Goal: Task Accomplishment & Management: Manage account settings

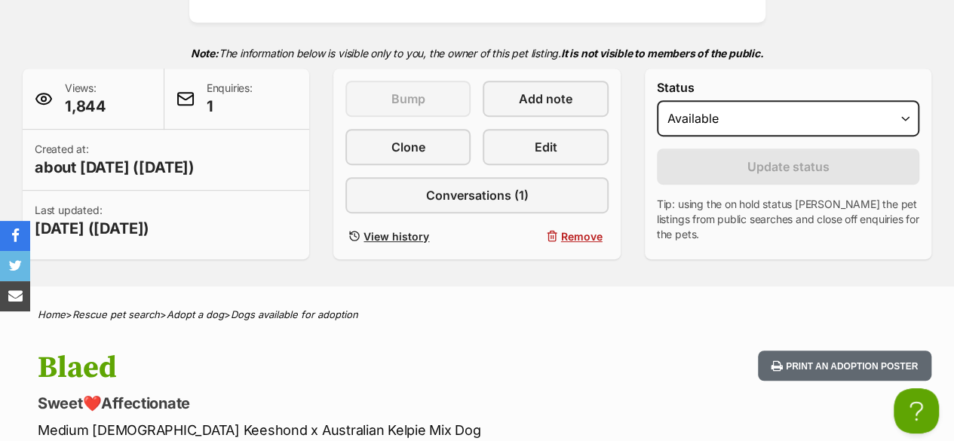
scroll to position [75, 0]
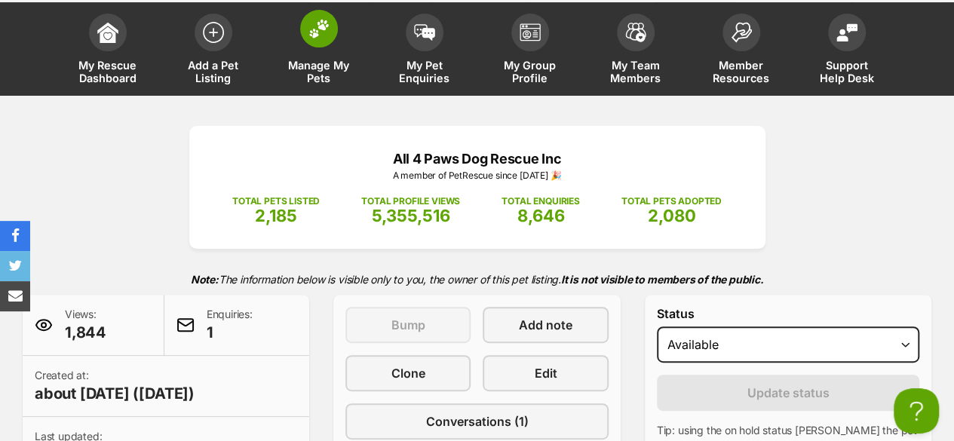
click at [336, 43] on link "Manage My Pets" at bounding box center [319, 51] width 106 height 90
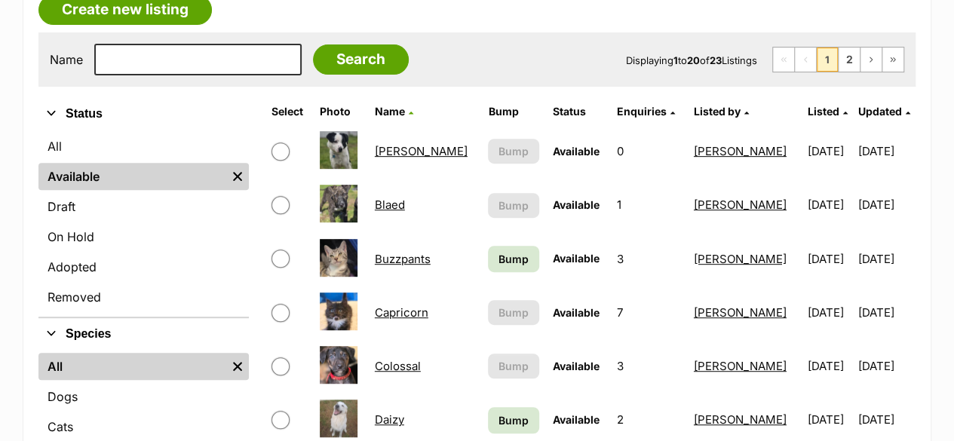
scroll to position [302, 0]
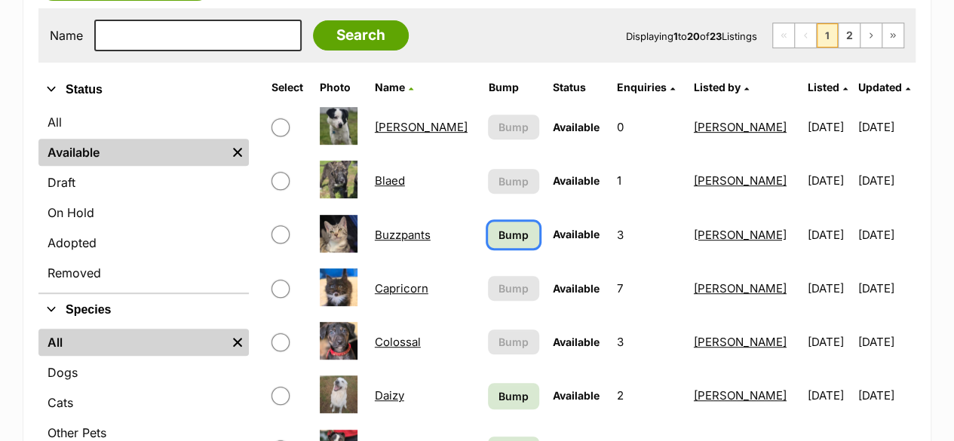
click at [506, 235] on span "Bump" at bounding box center [514, 235] width 30 height 16
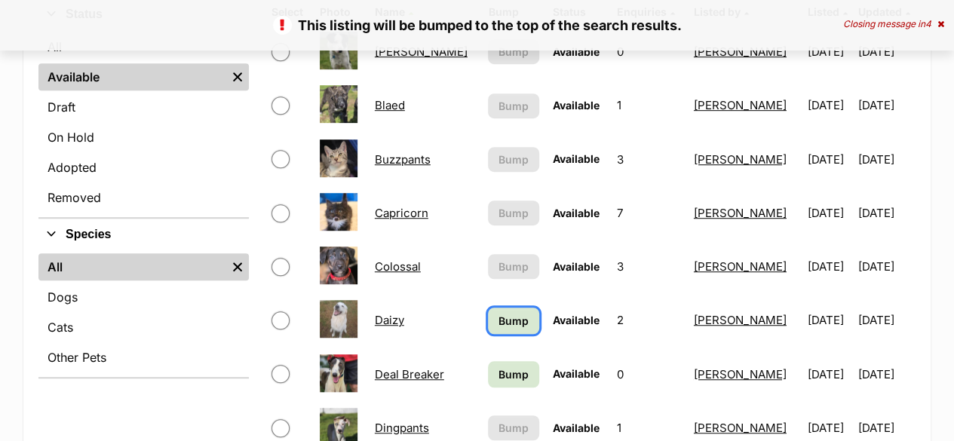
click at [499, 316] on span "Bump" at bounding box center [514, 321] width 30 height 16
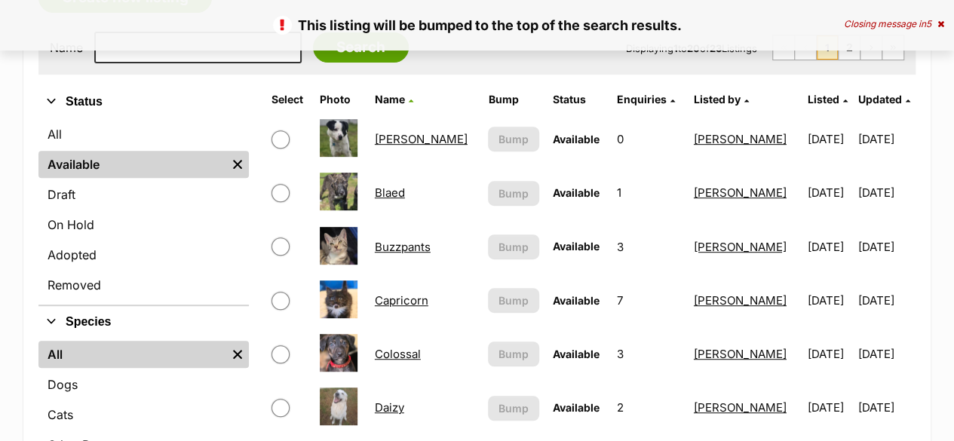
scroll to position [377, 0]
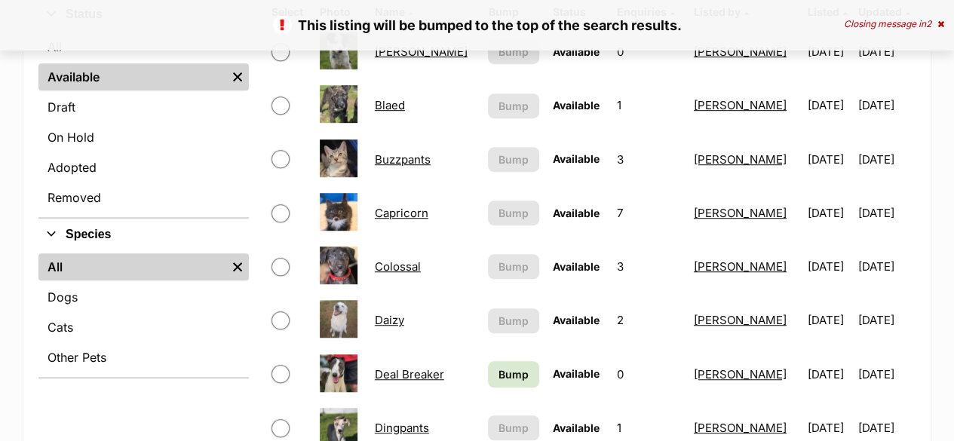
click at [395, 266] on link "Colossal" at bounding box center [398, 267] width 46 height 14
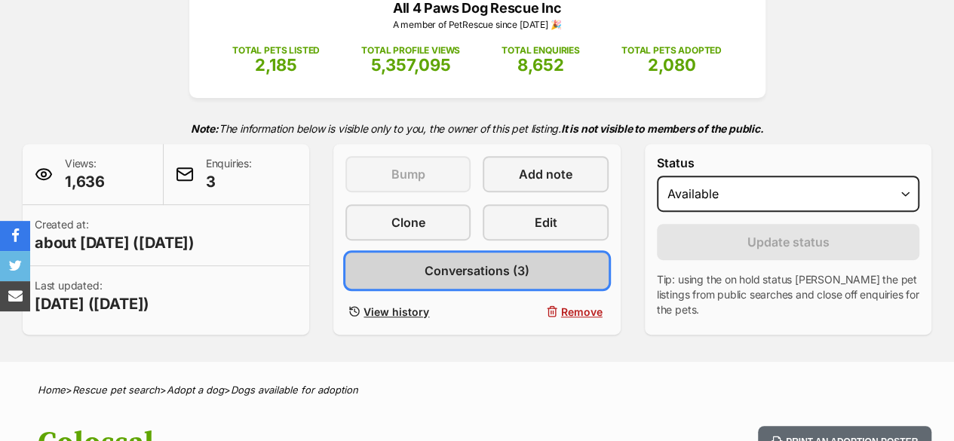
click at [468, 280] on link "Conversations (3)" at bounding box center [477, 271] width 263 height 36
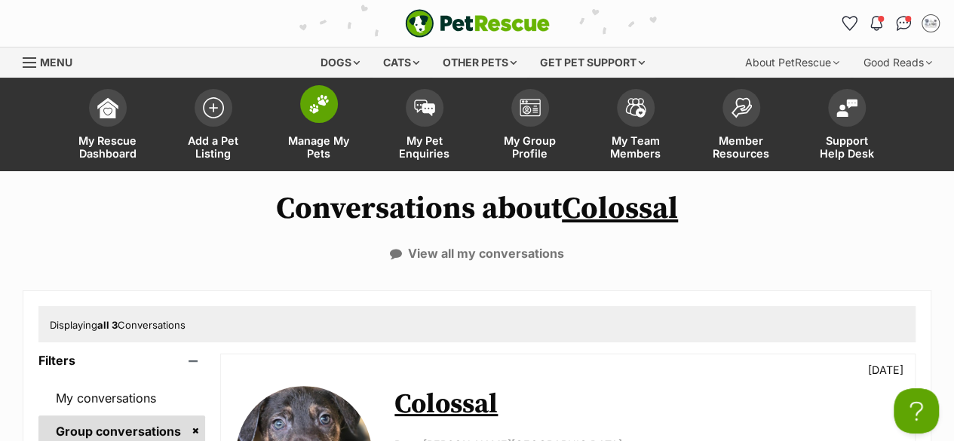
click at [309, 135] on span "Manage My Pets" at bounding box center [319, 147] width 68 height 26
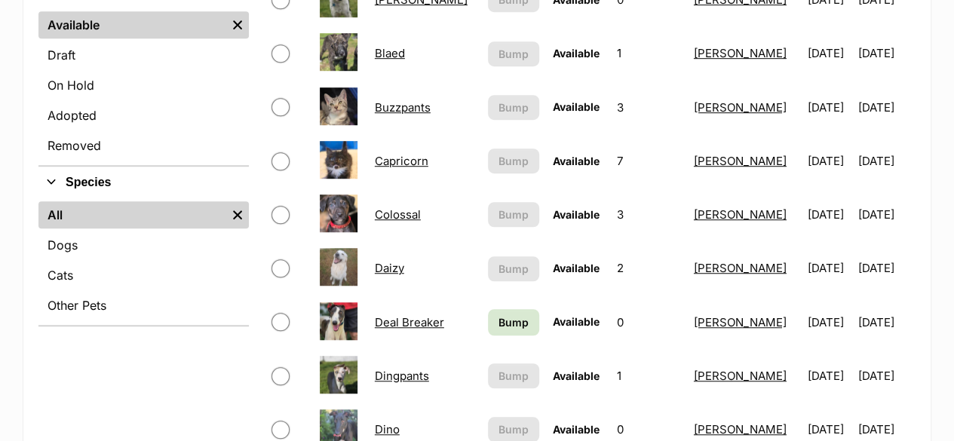
scroll to position [453, 0]
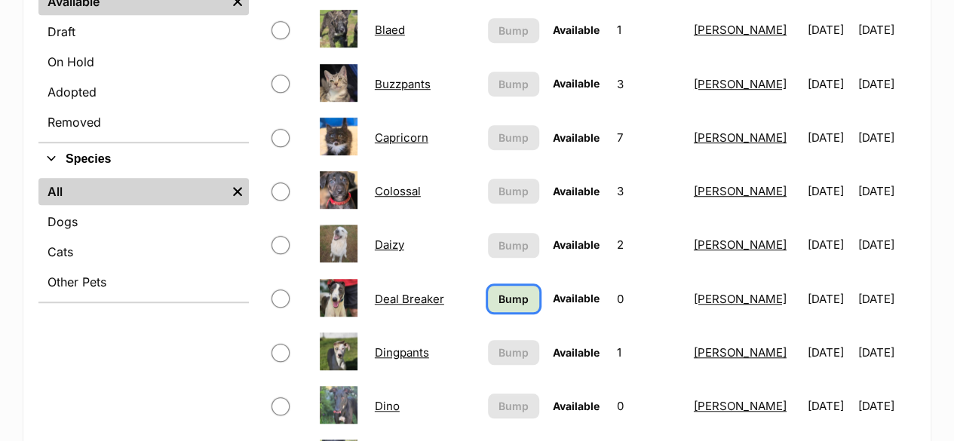
click at [503, 302] on span "Bump" at bounding box center [514, 299] width 30 height 16
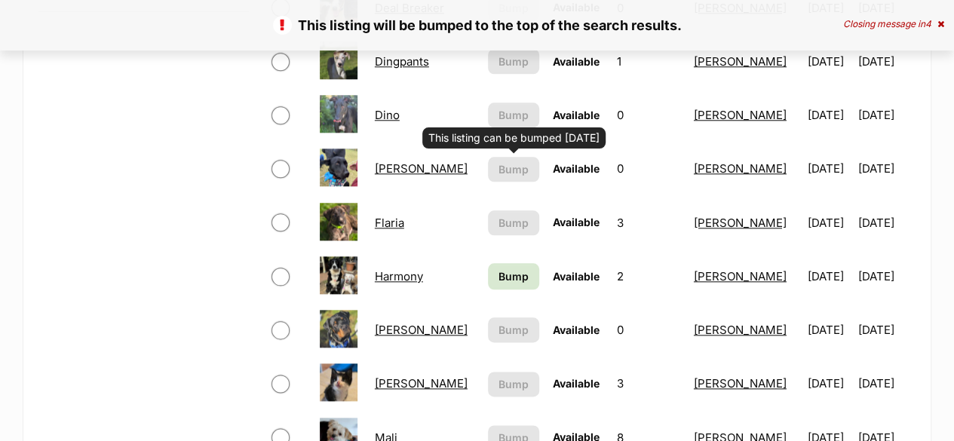
scroll to position [755, 0]
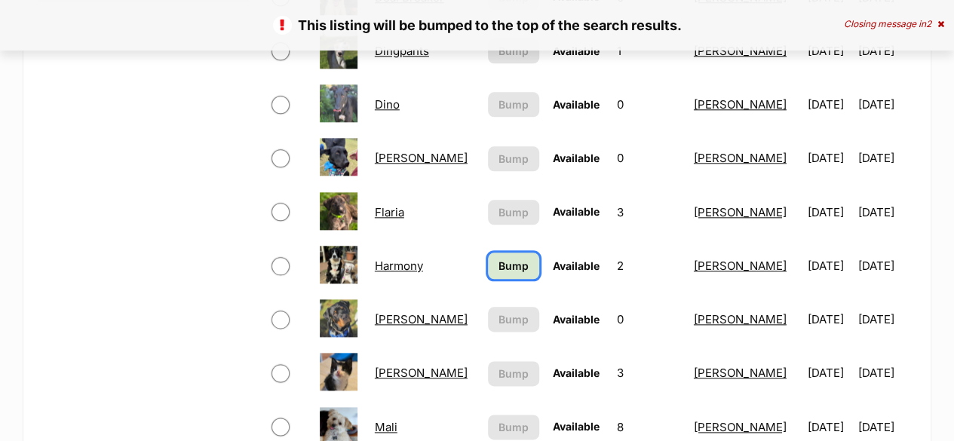
click at [505, 267] on span "Bump" at bounding box center [514, 266] width 30 height 16
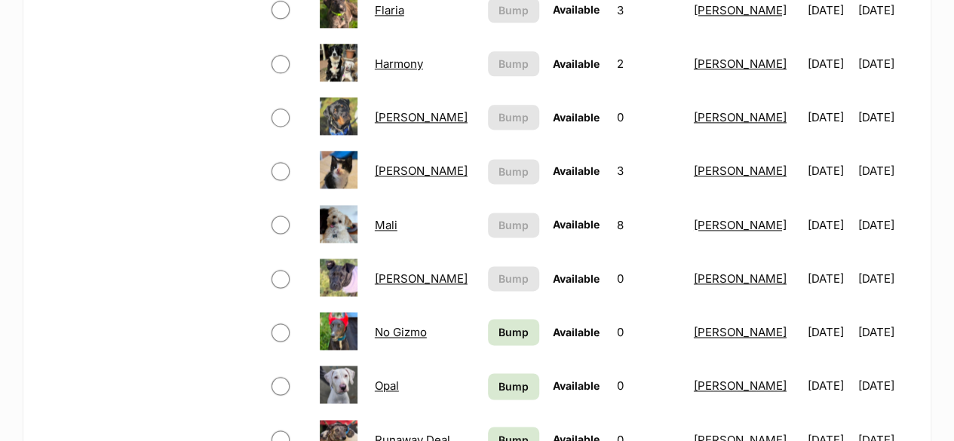
scroll to position [981, 0]
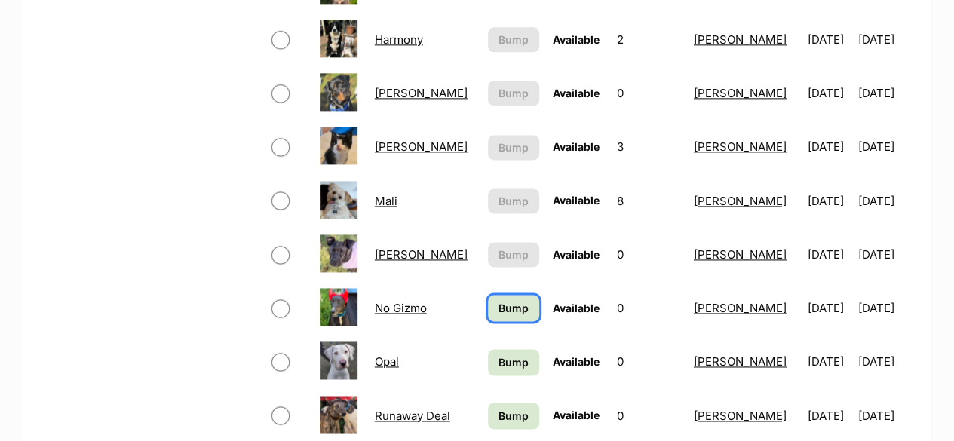
drag, startPoint x: 508, startPoint y: 313, endPoint x: 506, endPoint y: 306, distance: 7.9
click at [509, 313] on span "Bump" at bounding box center [514, 308] width 30 height 16
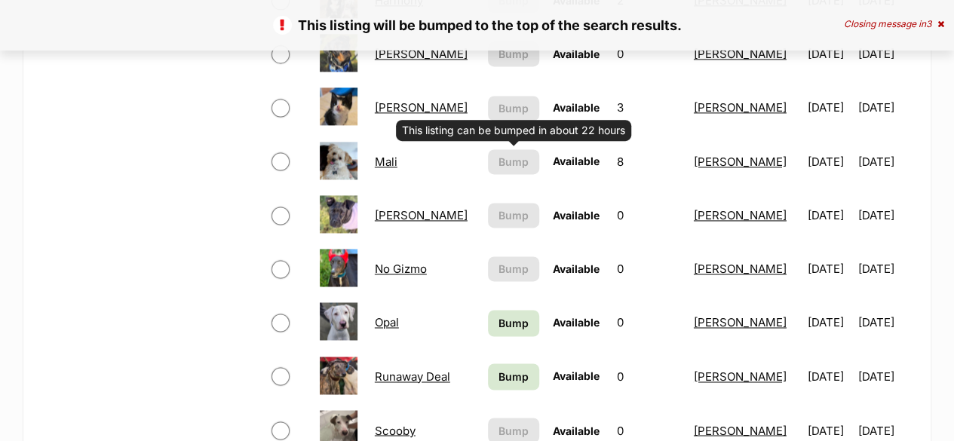
scroll to position [1132, 0]
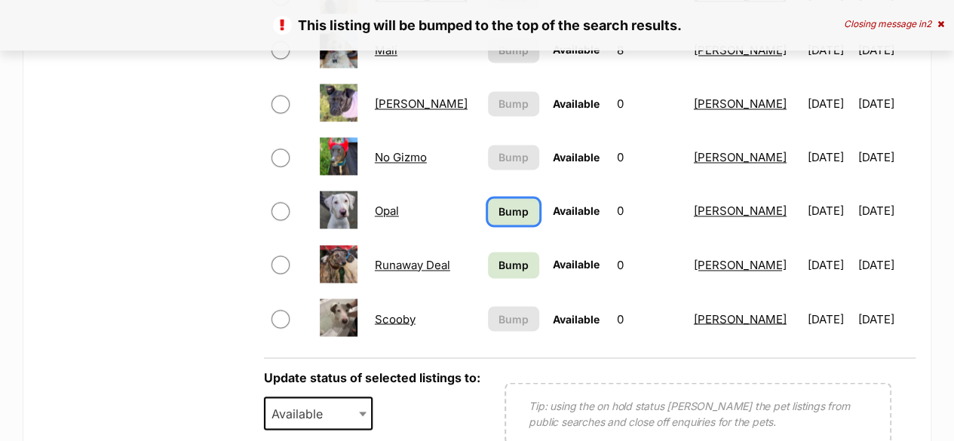
click at [510, 217] on span "Bump" at bounding box center [514, 212] width 30 height 16
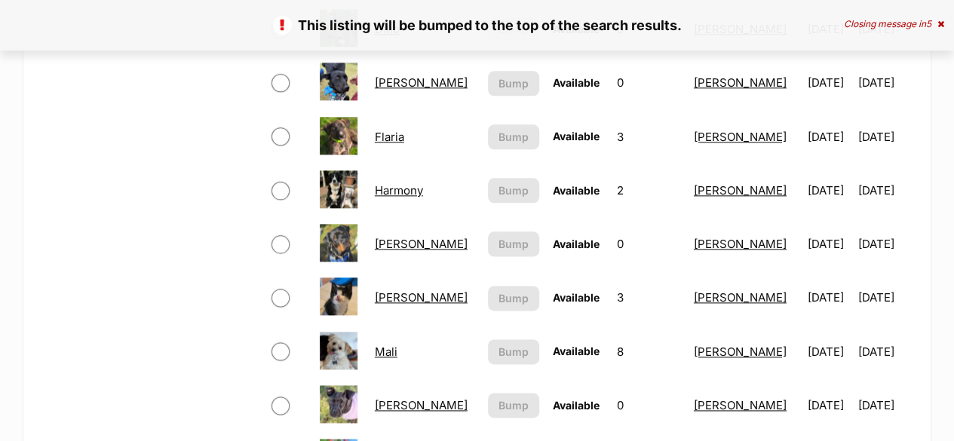
scroll to position [1132, 0]
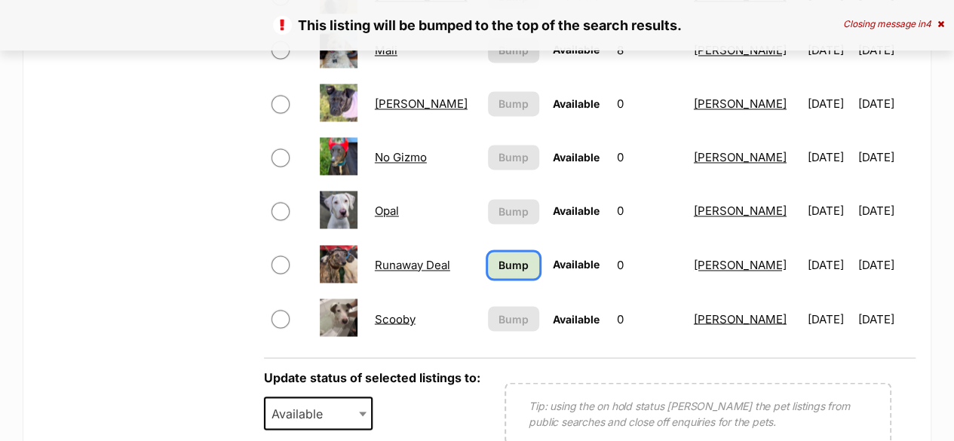
click at [506, 269] on span "Bump" at bounding box center [514, 265] width 30 height 16
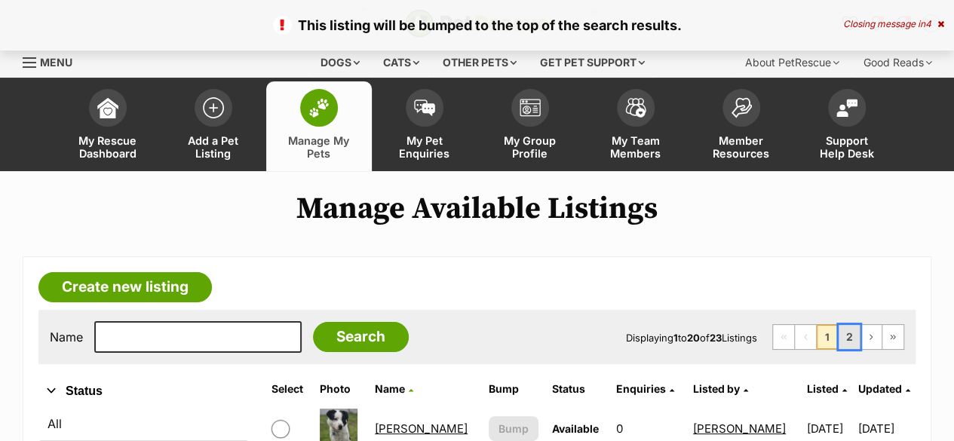
click at [854, 336] on link "2" at bounding box center [849, 337] width 21 height 24
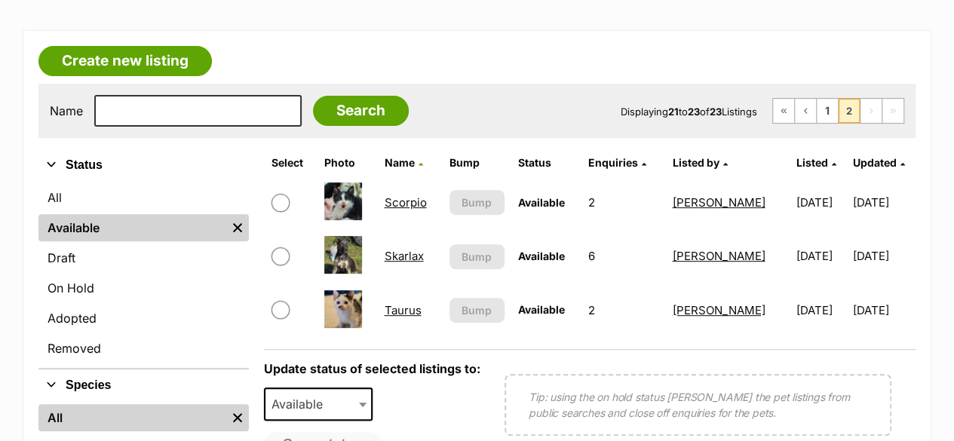
scroll to position [302, 0]
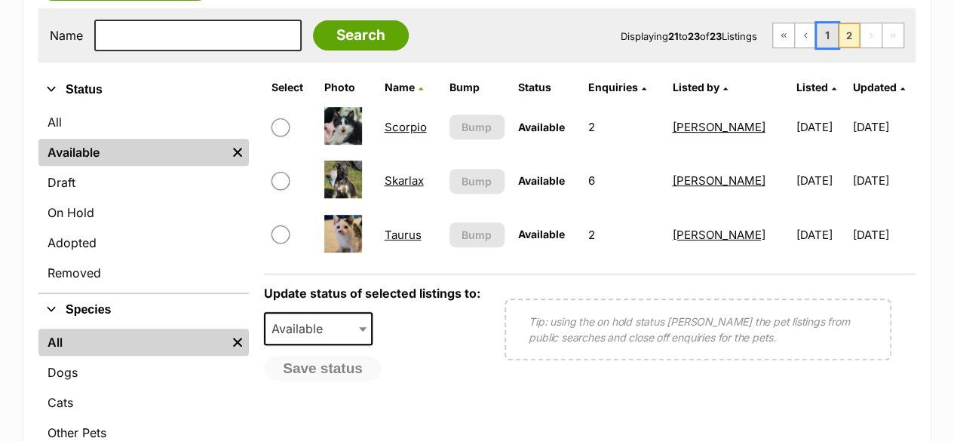
click at [831, 38] on link "1" at bounding box center [827, 35] width 21 height 24
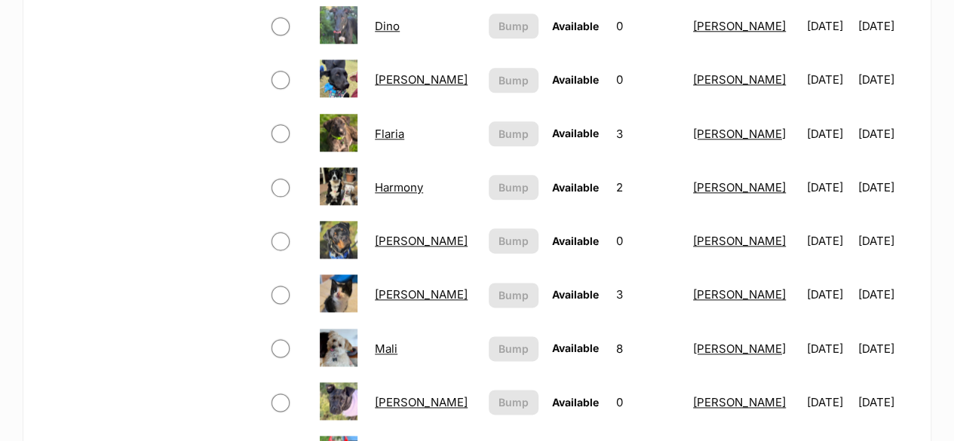
scroll to position [905, 0]
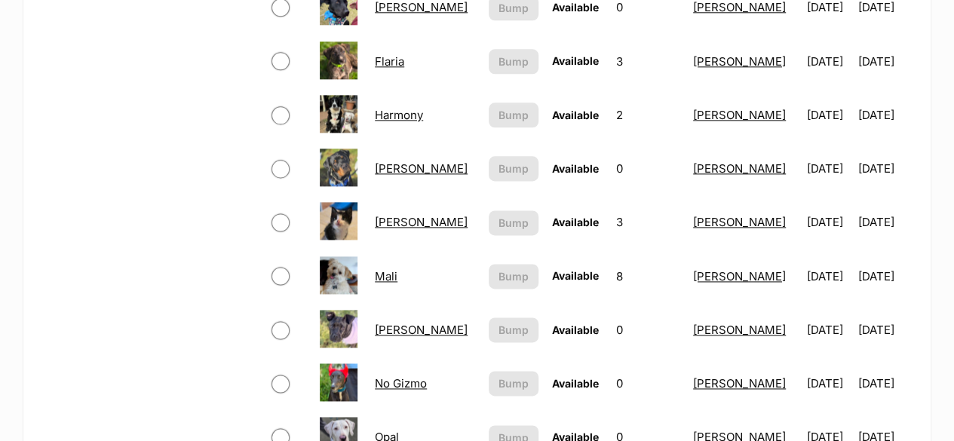
click at [388, 278] on link "Mali" at bounding box center [386, 276] width 23 height 14
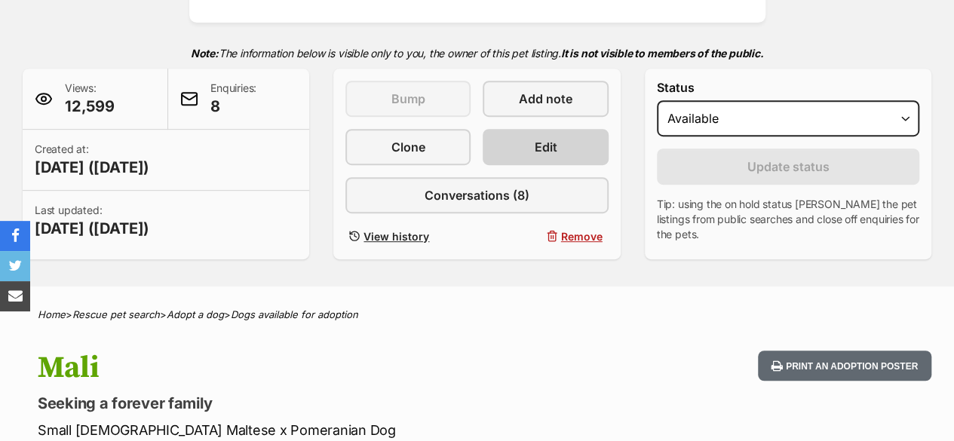
scroll to position [302, 0]
click at [564, 143] on link "Edit" at bounding box center [545, 147] width 125 height 36
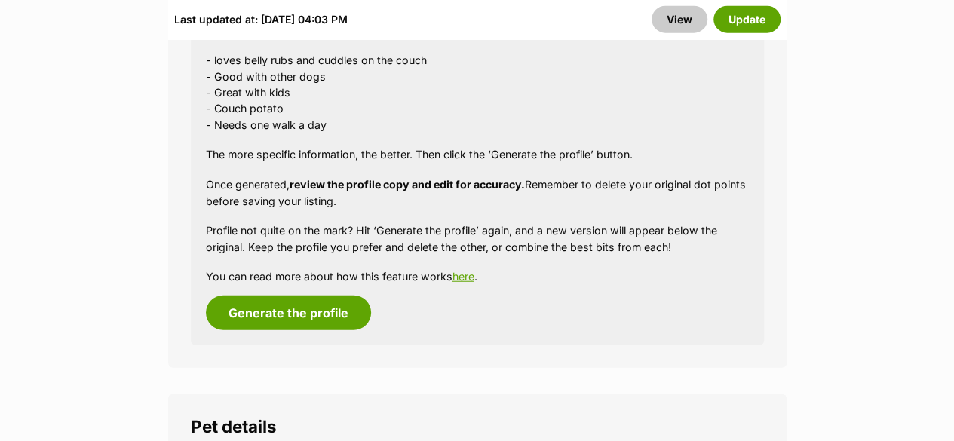
scroll to position [1962, 0]
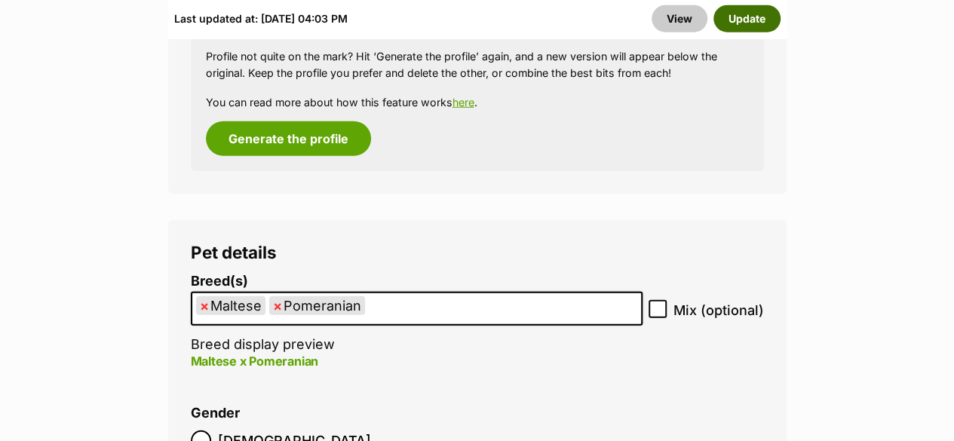
click at [745, 12] on button "Update" at bounding box center [747, 18] width 67 height 27
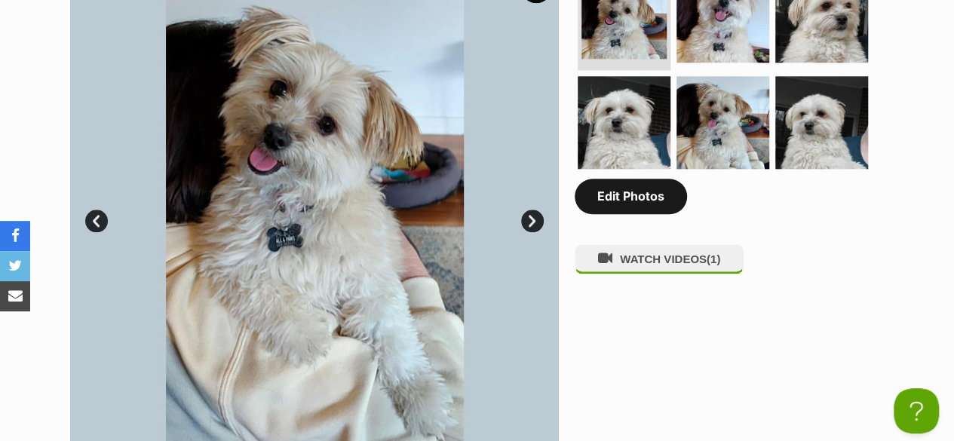
click at [629, 214] on link "Edit Photos" at bounding box center [631, 196] width 112 height 35
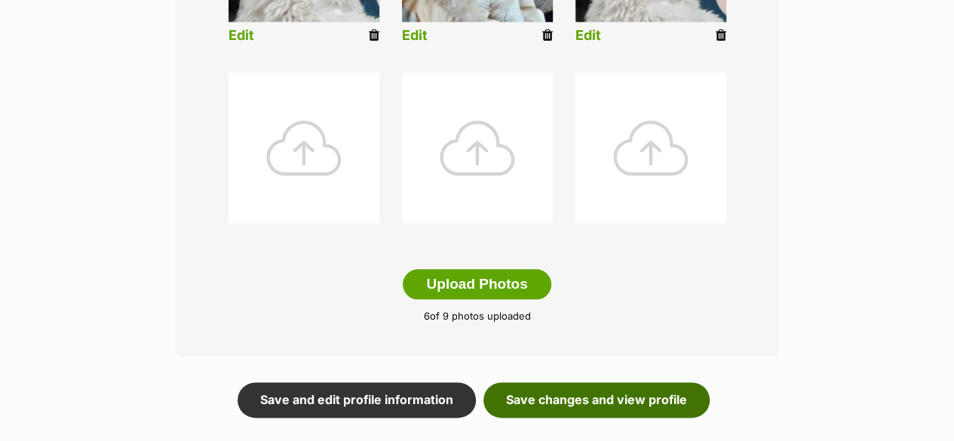
scroll to position [830, 0]
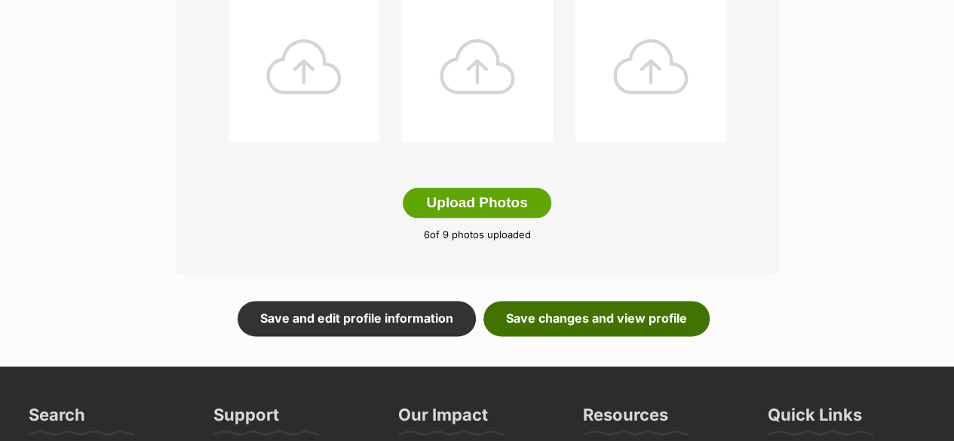
drag, startPoint x: 589, startPoint y: 318, endPoint x: 589, endPoint y: 309, distance: 9.1
click at [589, 318] on link "Save changes and view profile" at bounding box center [597, 318] width 226 height 35
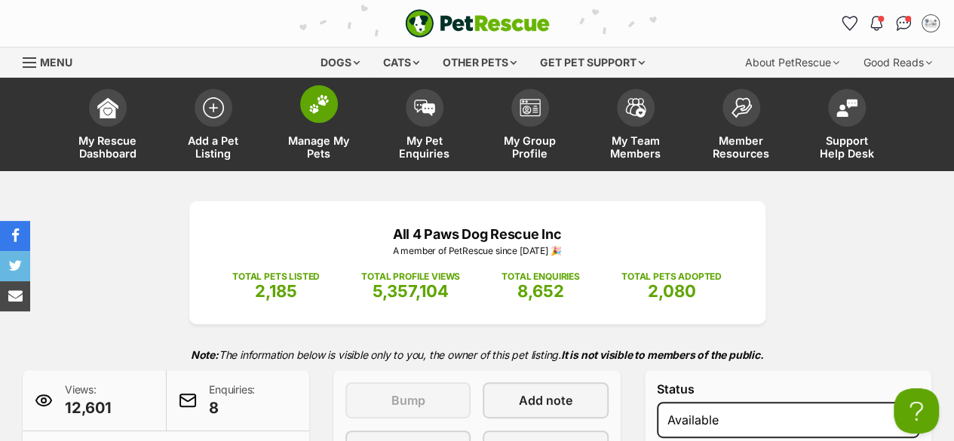
click at [289, 136] on span "Manage My Pets" at bounding box center [319, 147] width 68 height 26
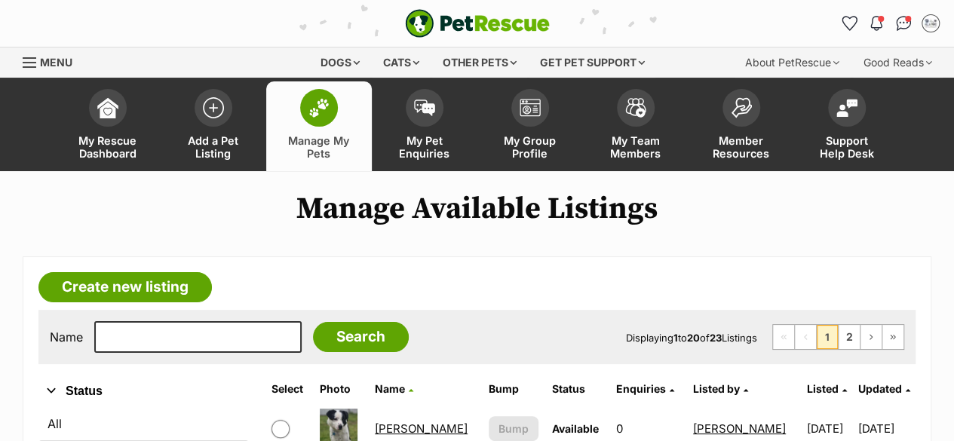
scroll to position [226, 0]
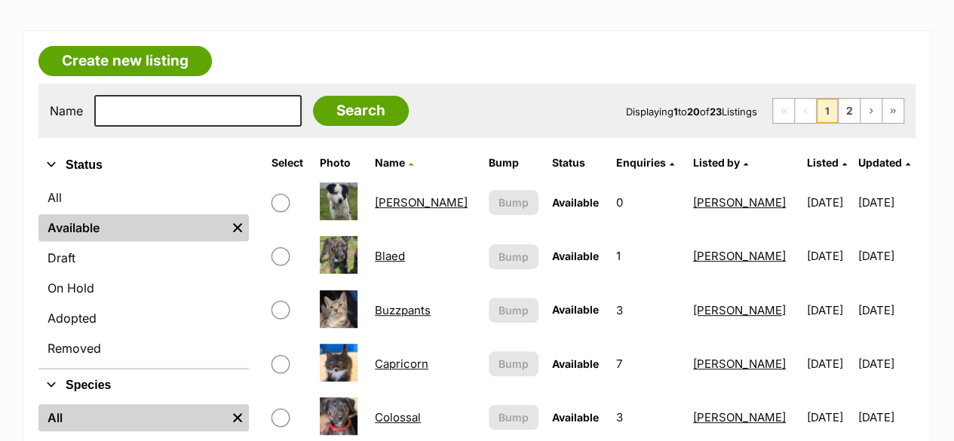
click at [385, 256] on link "Blaed" at bounding box center [390, 256] width 30 height 14
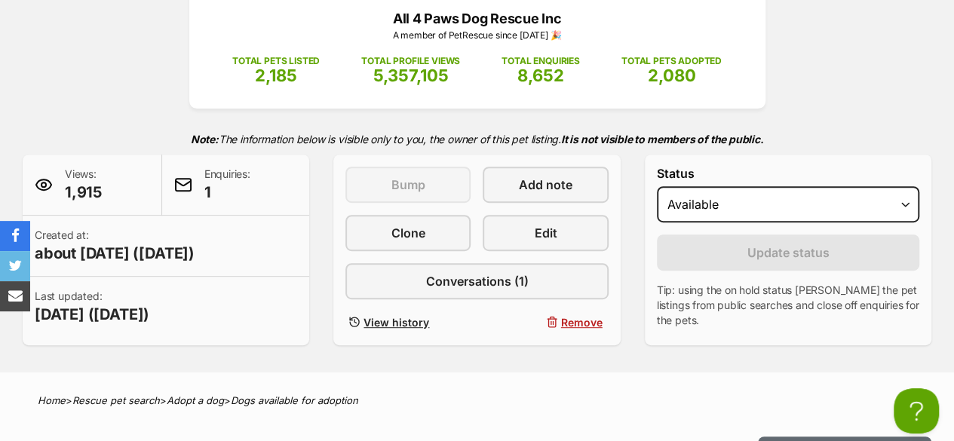
scroll to position [151, 0]
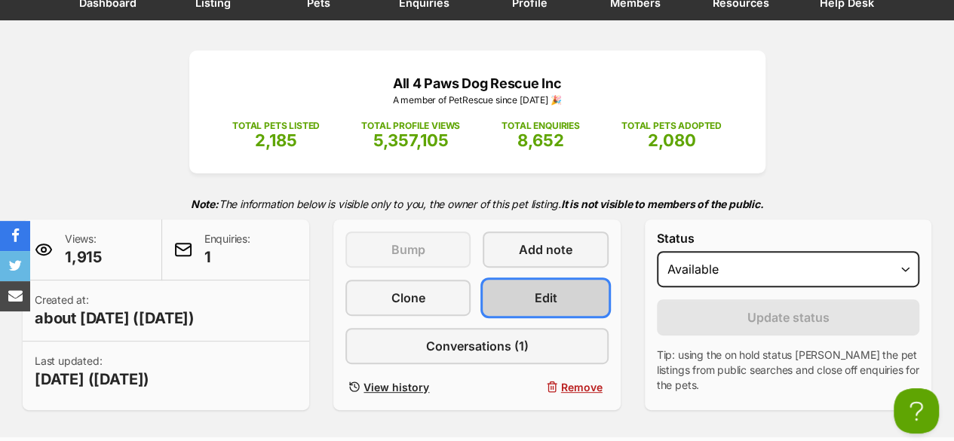
click at [537, 292] on span "Edit" at bounding box center [546, 298] width 23 height 18
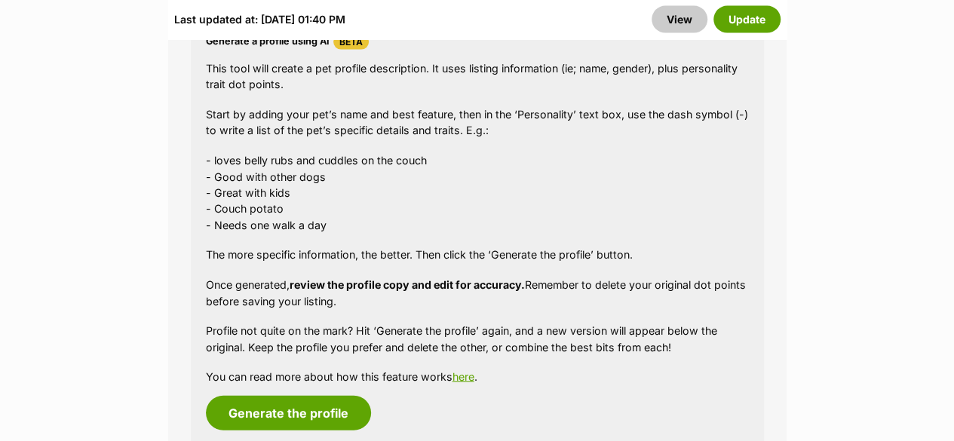
scroll to position [1688, 0]
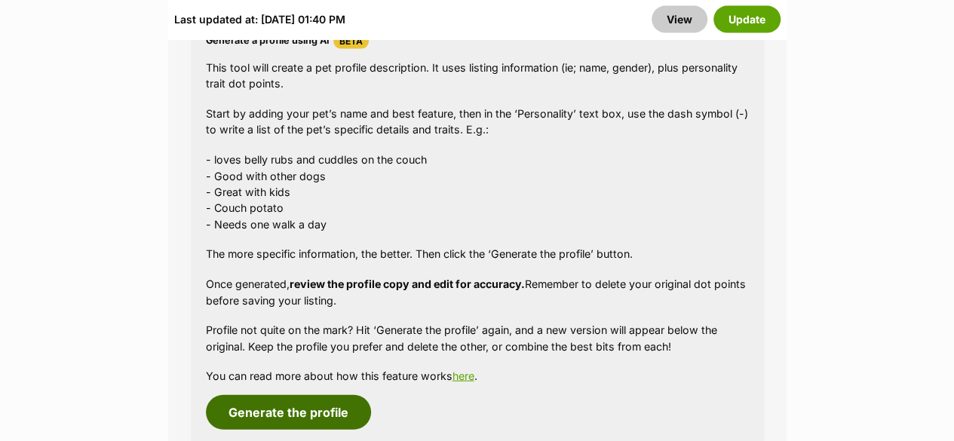
drag, startPoint x: 257, startPoint y: 405, endPoint x: 370, endPoint y: 281, distance: 167.7
click at [257, 404] on button "Generate the profile" at bounding box center [288, 412] width 165 height 35
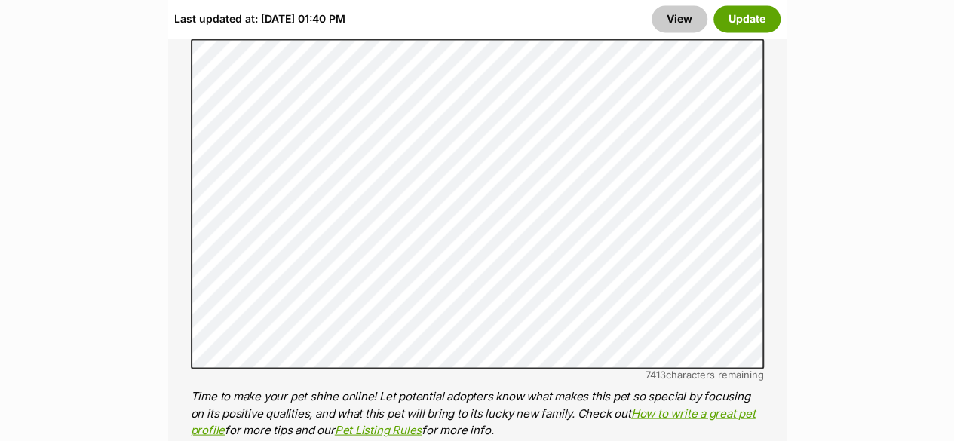
scroll to position [1235, 0]
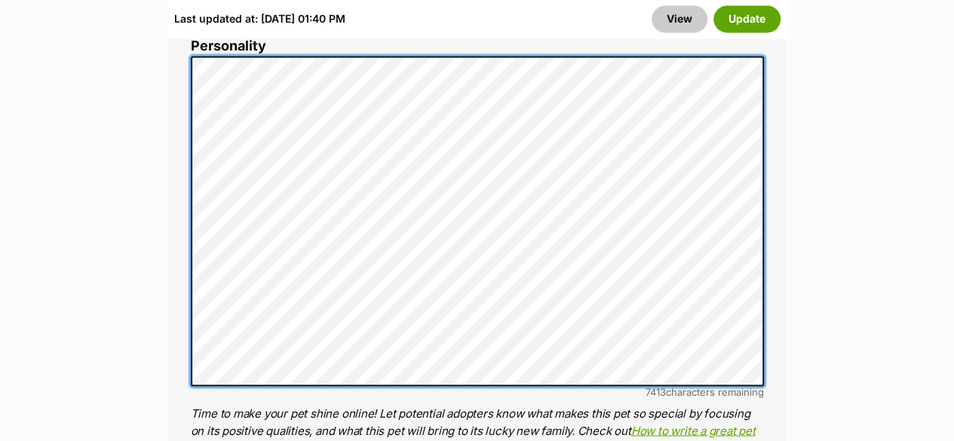
click at [183, 72] on div "About This Pet Name Henlo there, it looks like you might be using the pet name …" at bounding box center [477, 289] width 619 height 1264
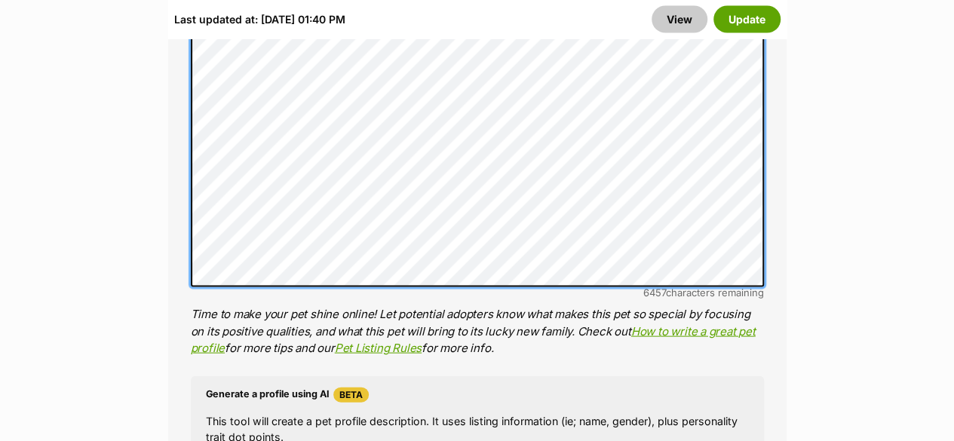
scroll to position [1462, 0]
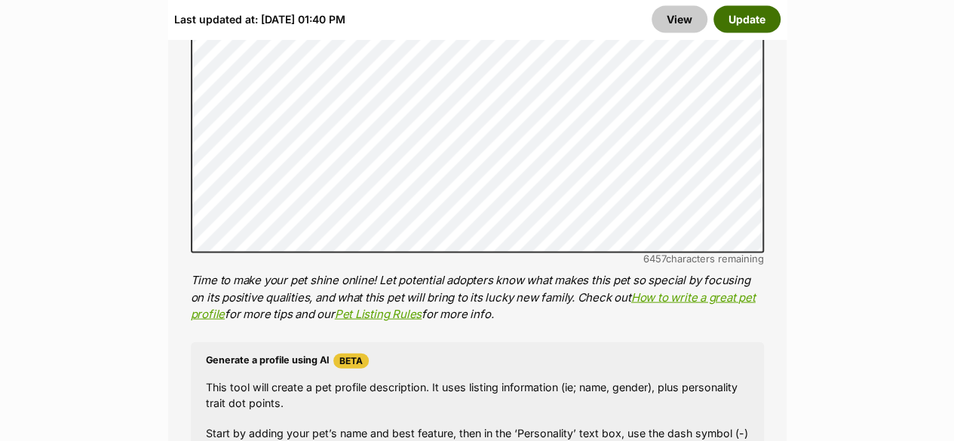
click at [756, 26] on button "Update" at bounding box center [747, 18] width 67 height 27
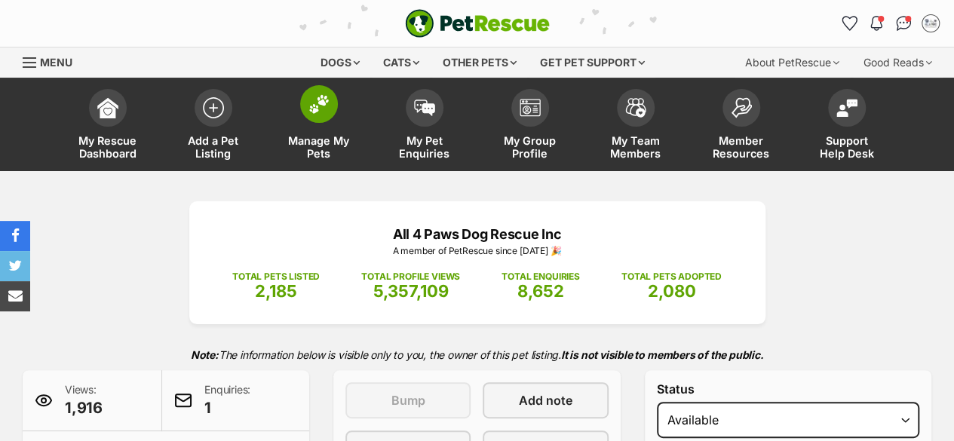
click at [311, 152] on span "Manage My Pets" at bounding box center [319, 147] width 68 height 26
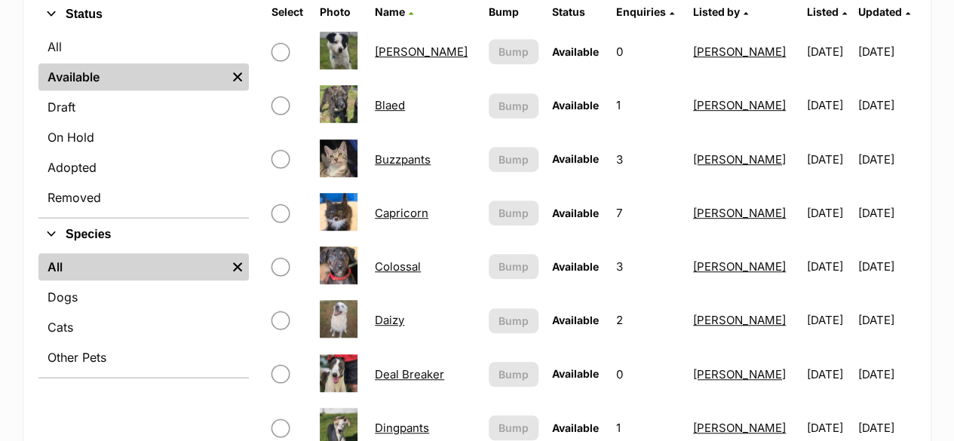
click at [391, 112] on td "Blaed" at bounding box center [425, 105] width 112 height 52
click at [391, 108] on link "Blaed" at bounding box center [390, 105] width 30 height 14
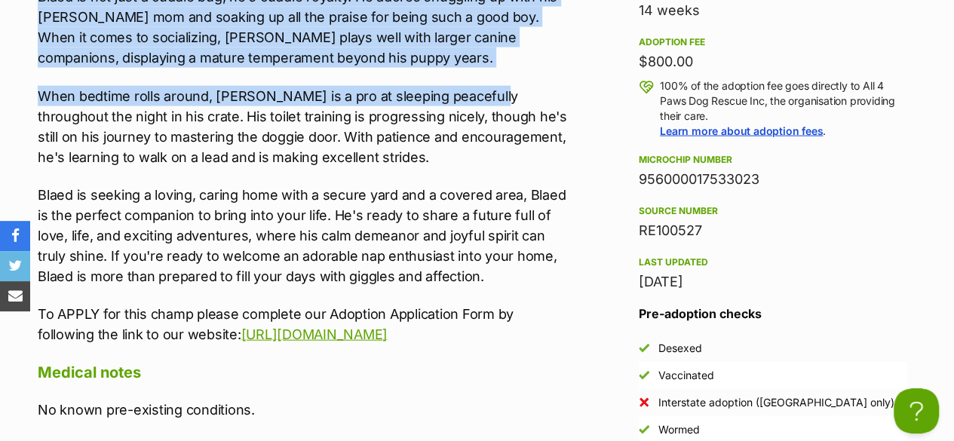
drag, startPoint x: 35, startPoint y: 117, endPoint x: 576, endPoint y: 330, distance: 582.0
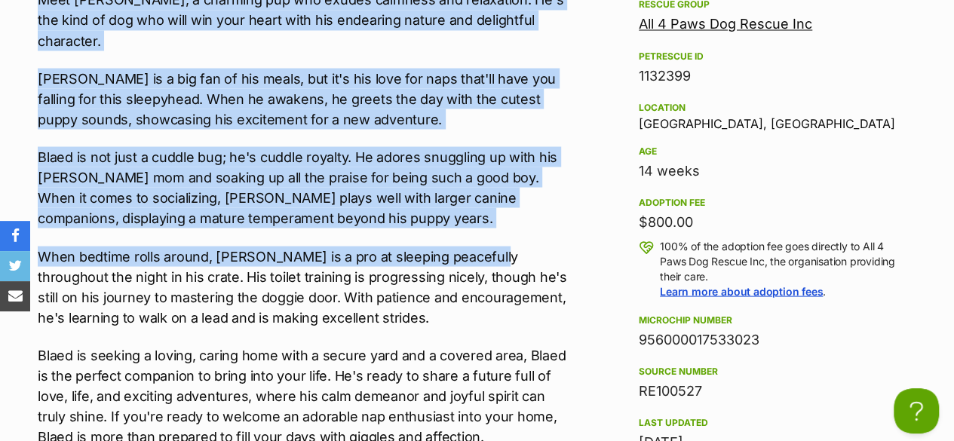
scroll to position [1403, 0]
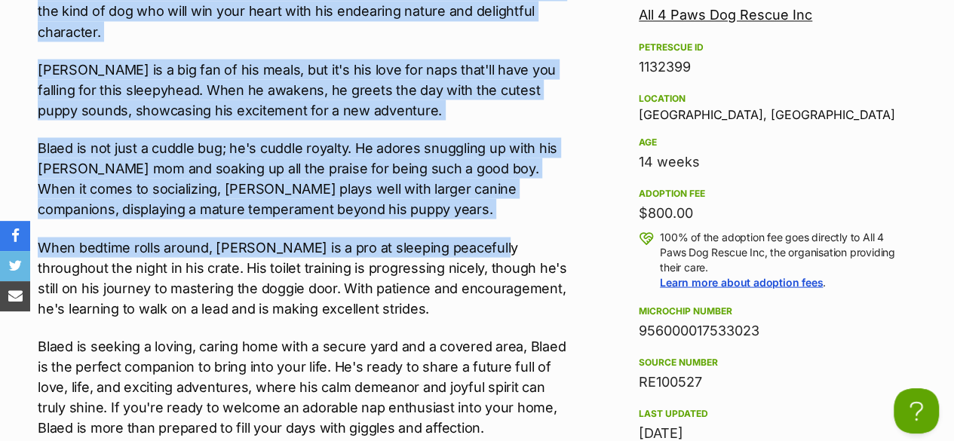
click at [306, 248] on p "When bedtime rolls around, [PERSON_NAME] is a pro at sleeping peacefully throug…" at bounding box center [303, 277] width 530 height 81
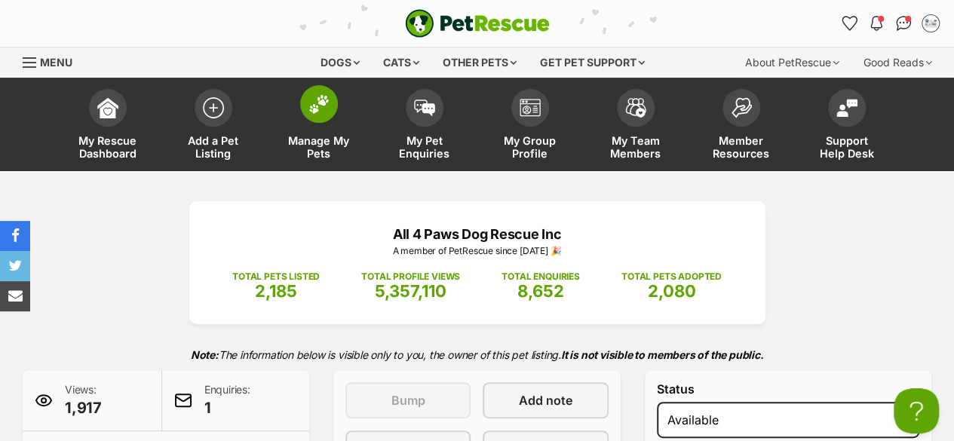
scroll to position [0, 0]
click at [323, 131] on link "Manage My Pets" at bounding box center [319, 126] width 106 height 90
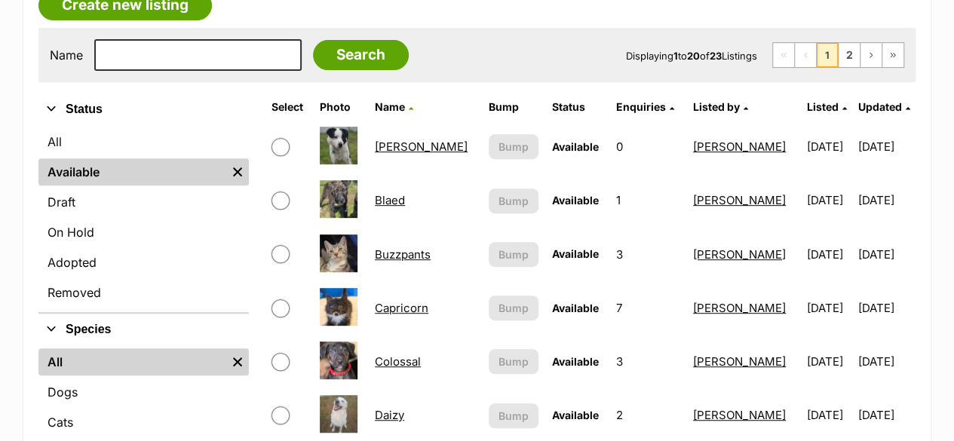
scroll to position [302, 0]
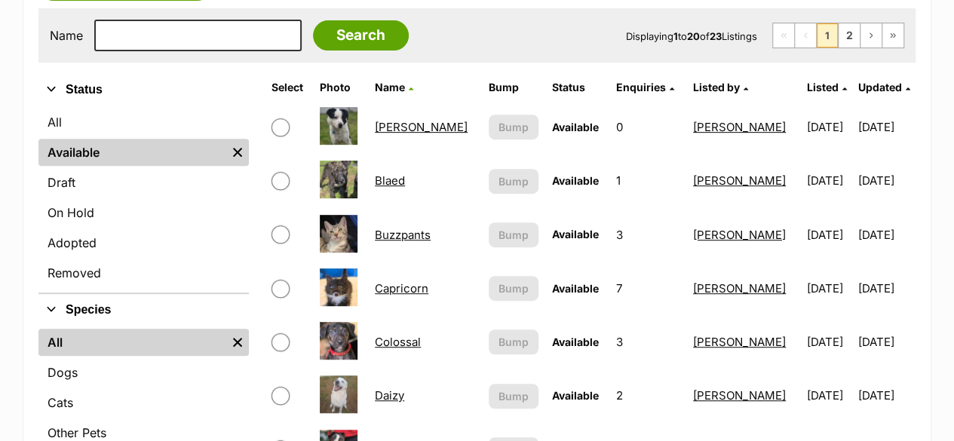
click at [395, 340] on link "Colossal" at bounding box center [398, 342] width 46 height 14
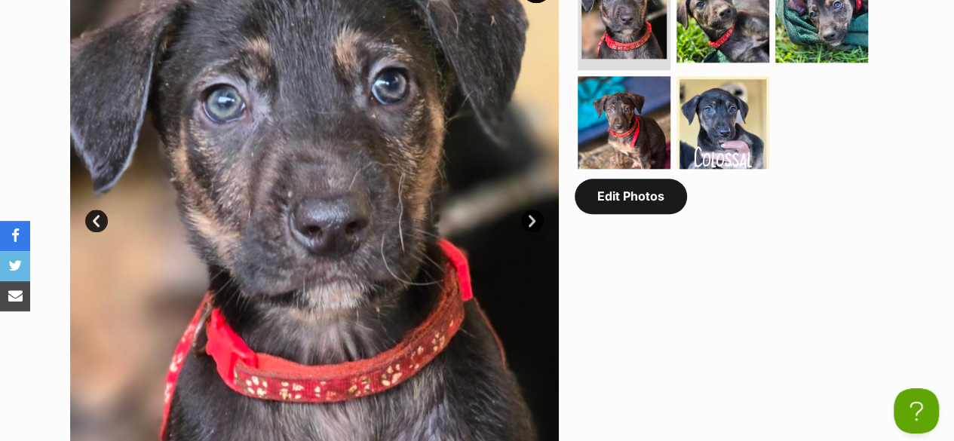
click at [611, 208] on link "Edit Photos" at bounding box center [631, 196] width 112 height 35
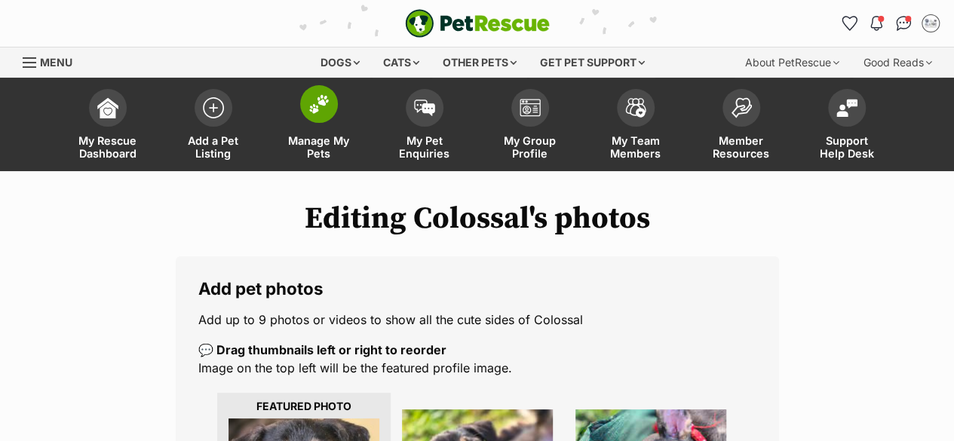
click at [332, 144] on span "Manage My Pets" at bounding box center [319, 147] width 68 height 26
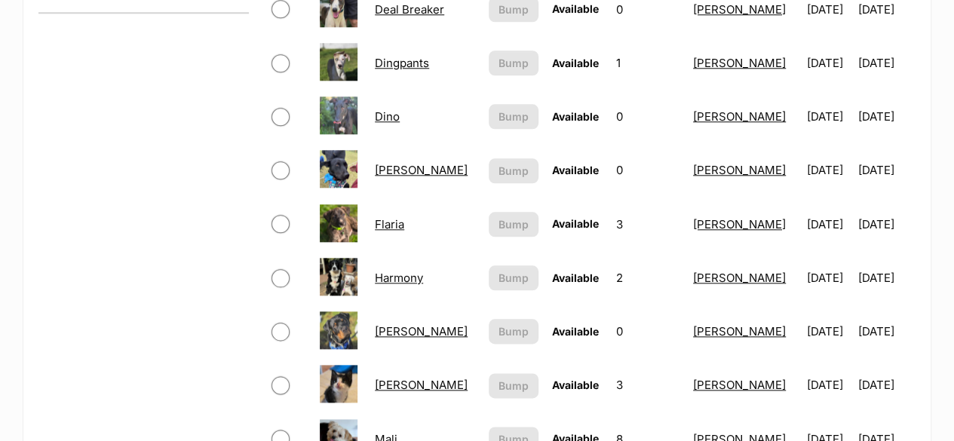
scroll to position [755, 0]
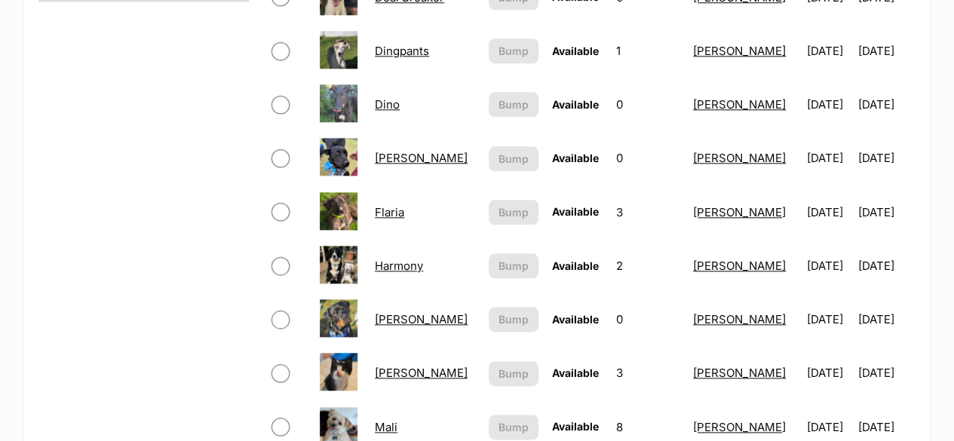
click at [397, 162] on link "[PERSON_NAME]" at bounding box center [421, 158] width 93 height 14
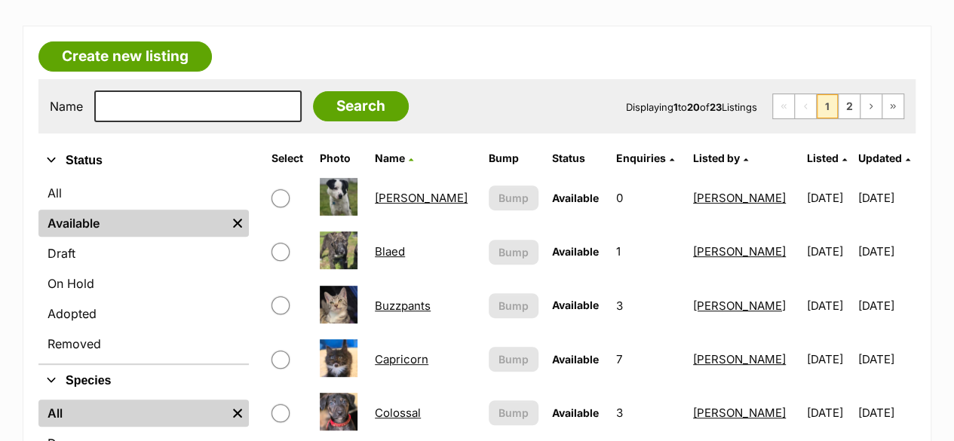
scroll to position [226, 0]
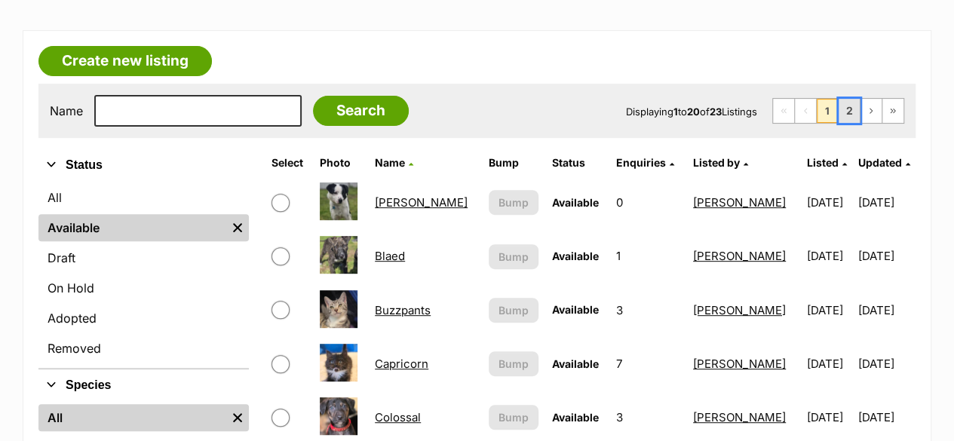
click at [850, 108] on link "2" at bounding box center [849, 111] width 21 height 24
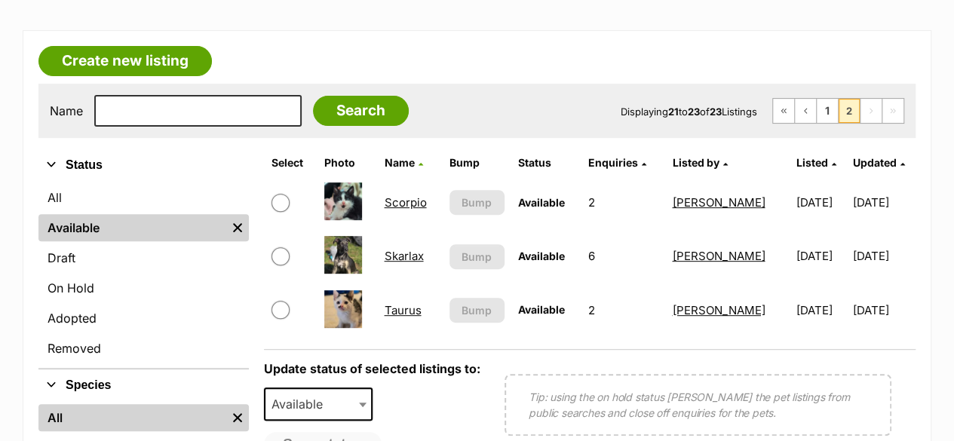
click at [394, 254] on link "Skarlax" at bounding box center [403, 256] width 39 height 14
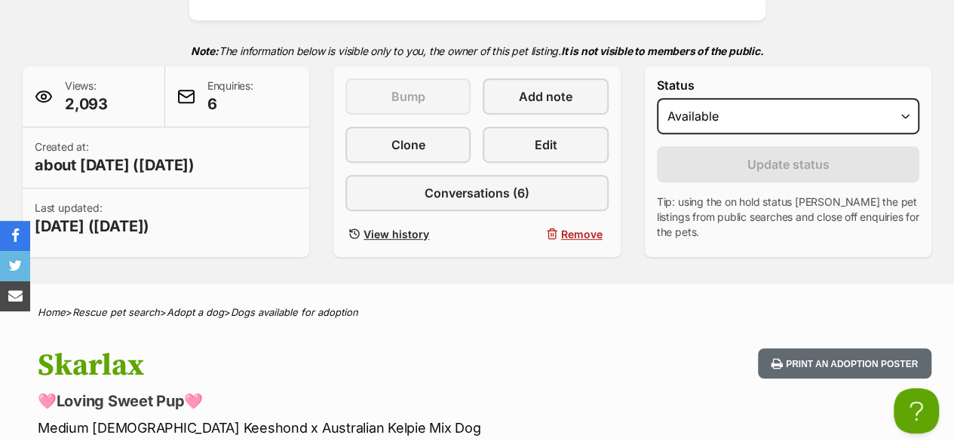
scroll to position [302, 0]
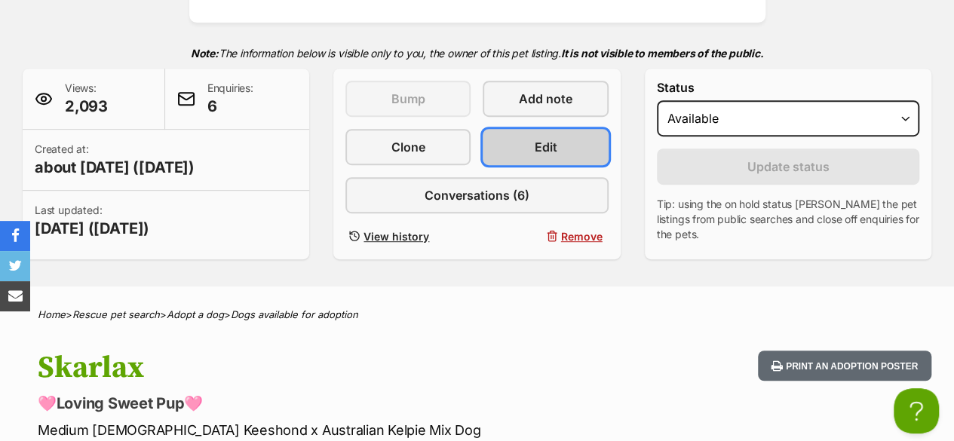
click at [585, 145] on link "Edit" at bounding box center [545, 147] width 125 height 36
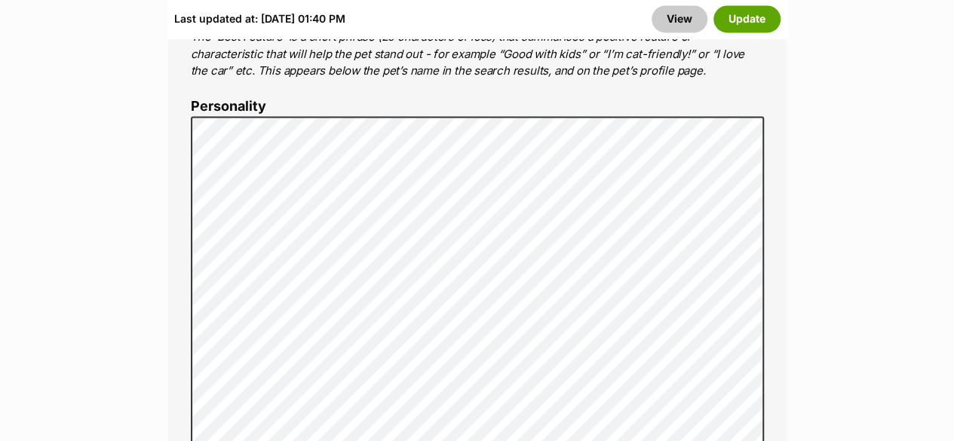
scroll to position [1207, 0]
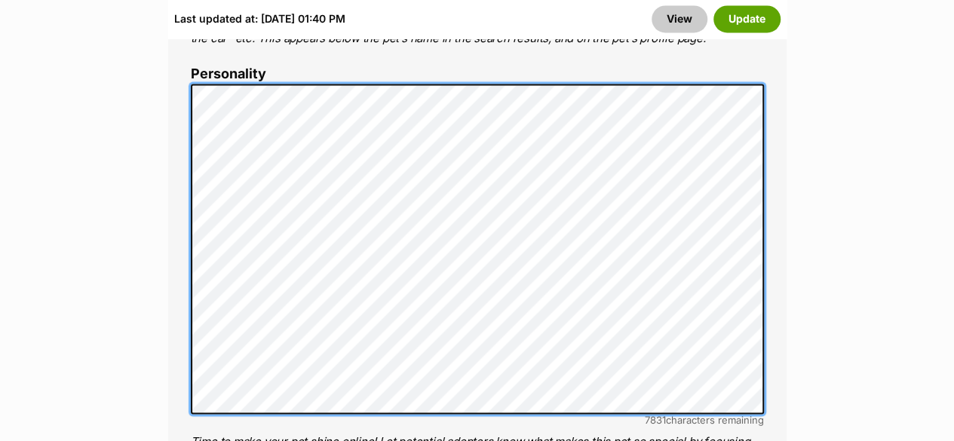
click at [776, 147] on div "About This Pet Name Henlo there, it looks like you might be using the pet name …" at bounding box center [477, 317] width 619 height 1264
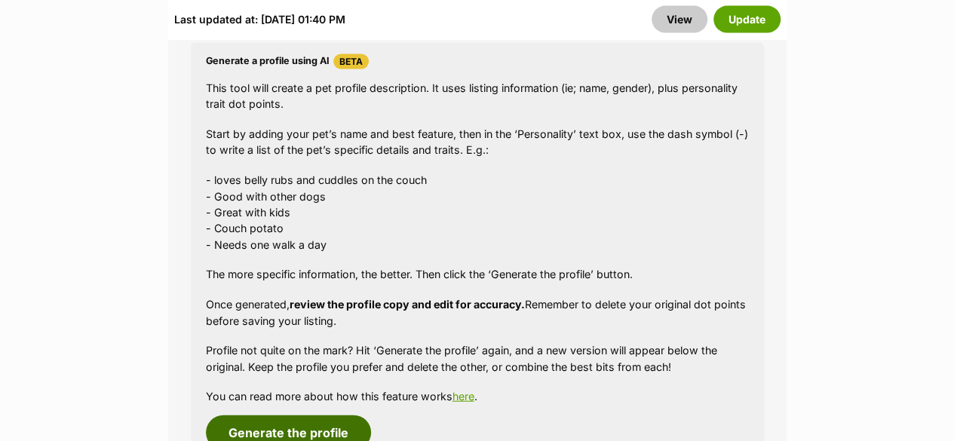
scroll to position [1735, 0]
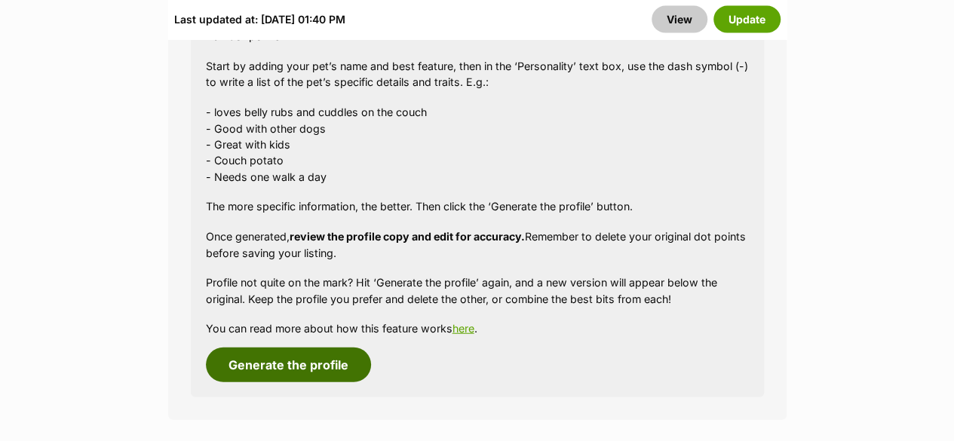
drag, startPoint x: 301, startPoint y: 364, endPoint x: 519, endPoint y: 144, distance: 309.4
click at [302, 363] on button "Generate the profile" at bounding box center [288, 365] width 165 height 35
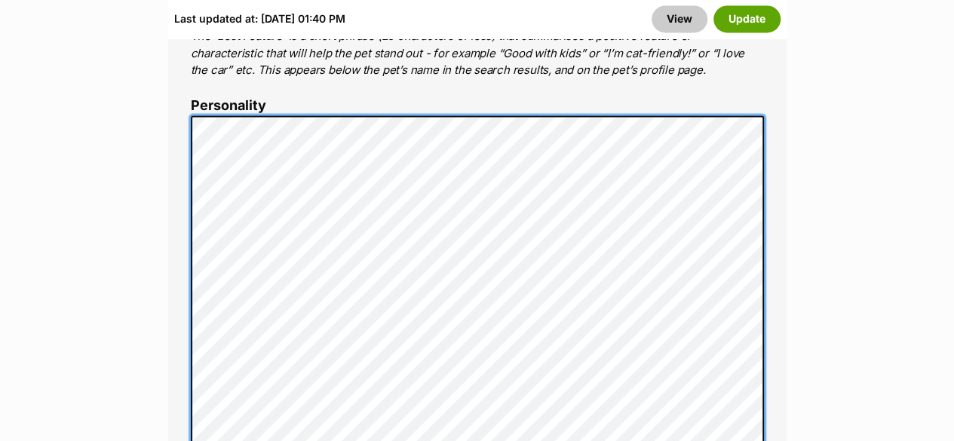
scroll to position [1171, 0]
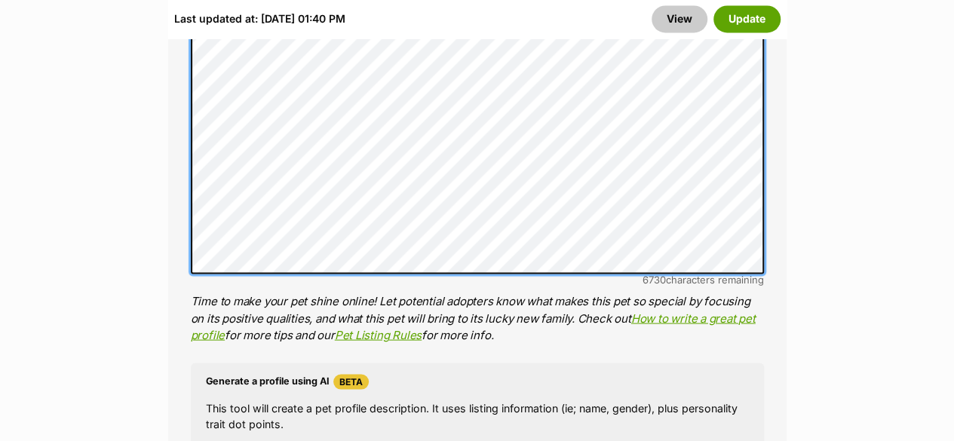
scroll to position [1397, 0]
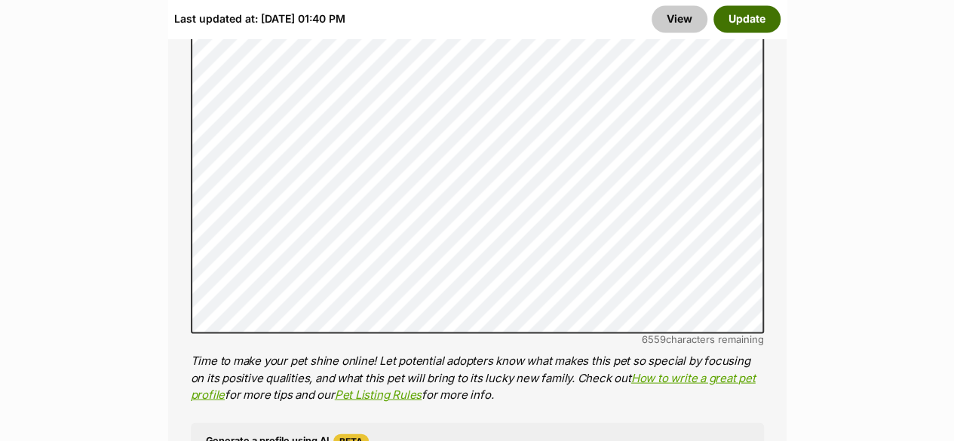
click at [748, 22] on button "Update" at bounding box center [747, 18] width 67 height 27
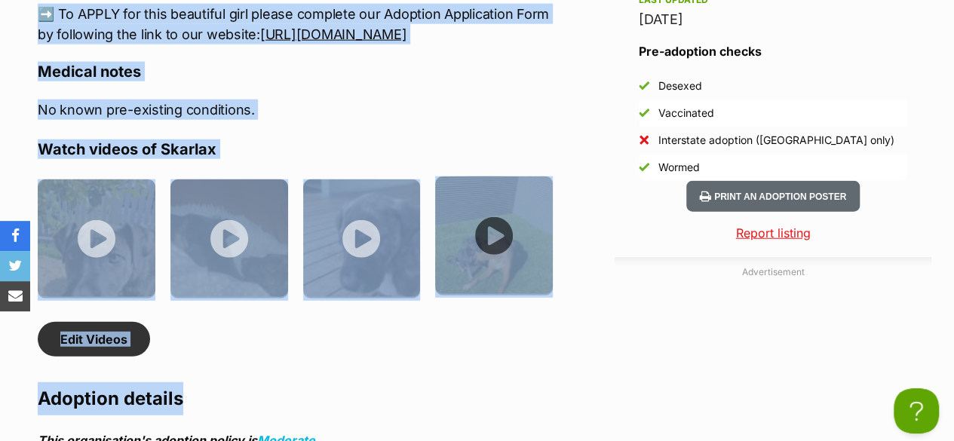
scroll to position [1829, 0]
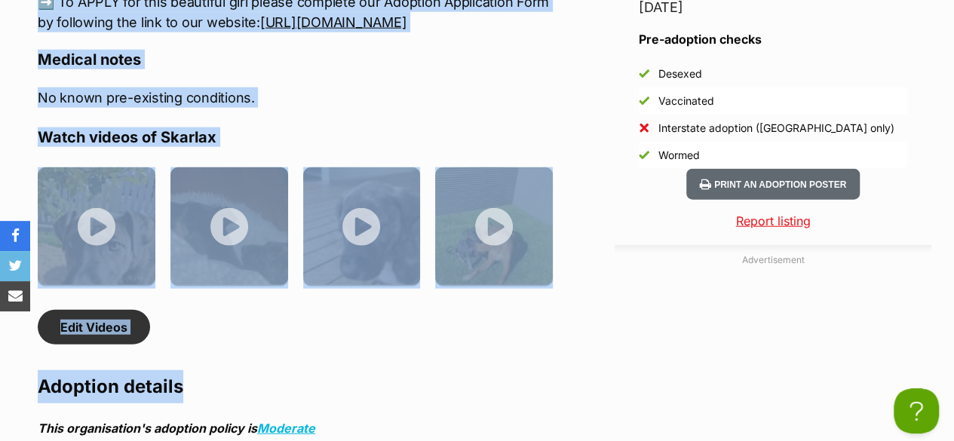
drag, startPoint x: 37, startPoint y: 121, endPoint x: 549, endPoint y: 54, distance: 516.8
click at [549, 54] on div "About Skarlax Meet [PERSON_NAME], the adorable pup with boundless energy and hu…" at bounding box center [296, 122] width 546 height 1236
copy div "Meet [PERSON_NAME], the adorable pup with boundless energy and humor! She's as …"
